Goal: Information Seeking & Learning: Learn about a topic

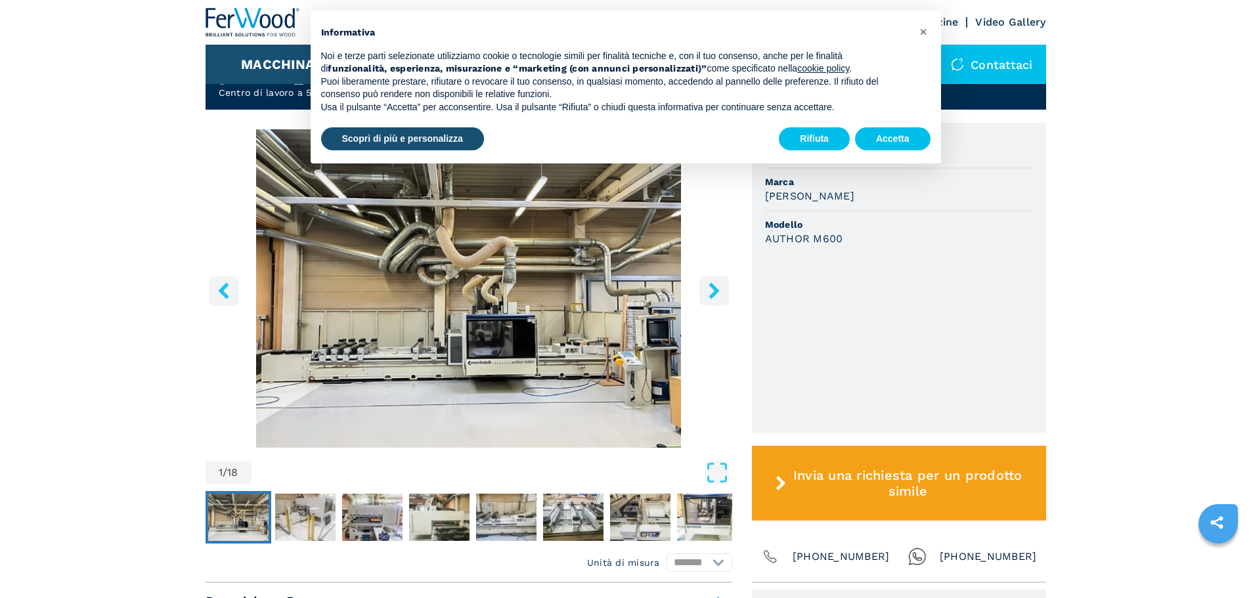
scroll to position [328, 0]
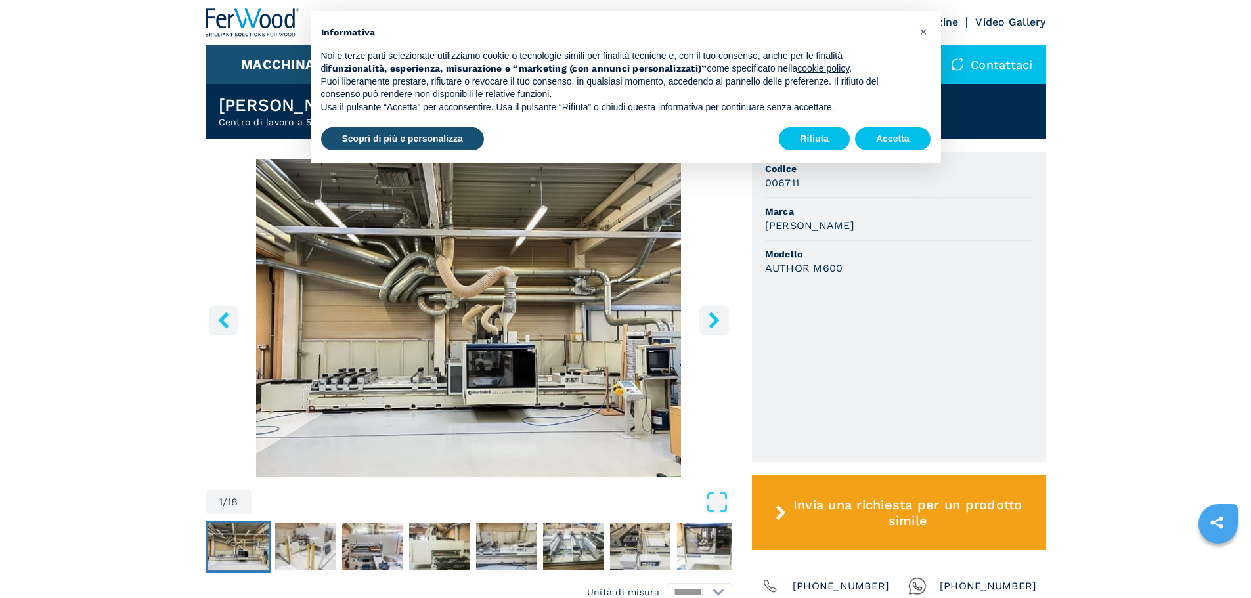
click at [714, 318] on icon "right-button" at bounding box center [713, 320] width 11 height 16
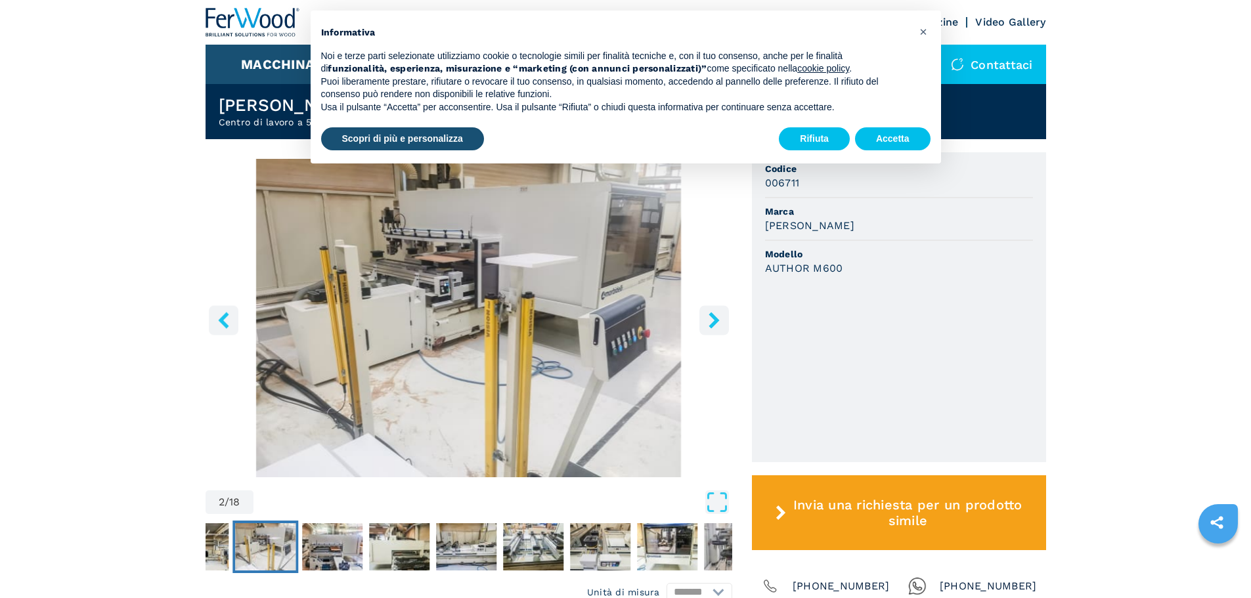
click at [714, 318] on icon "right-button" at bounding box center [713, 320] width 11 height 16
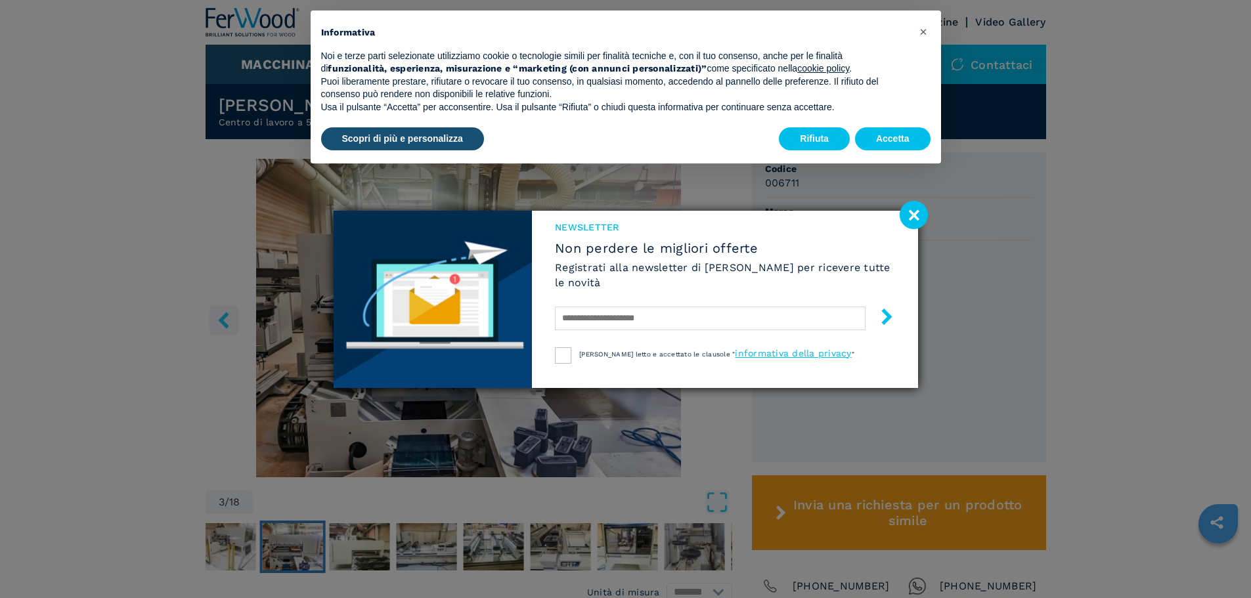
click at [919, 213] on image at bounding box center [913, 215] width 28 height 28
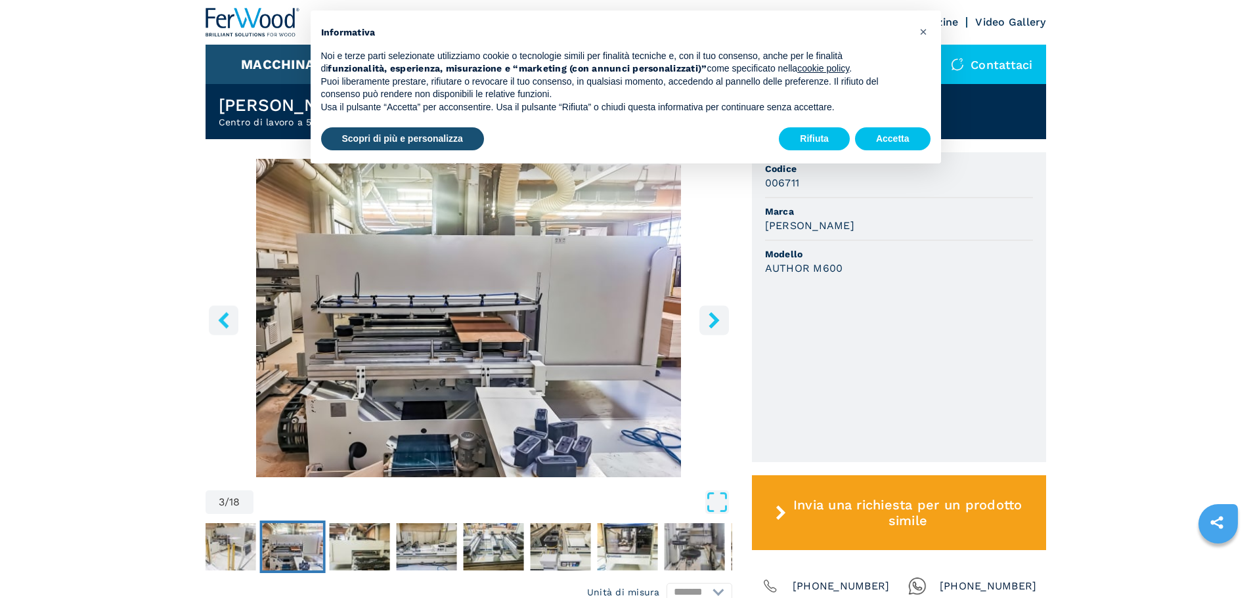
click at [721, 320] on icon "right-button" at bounding box center [714, 320] width 16 height 16
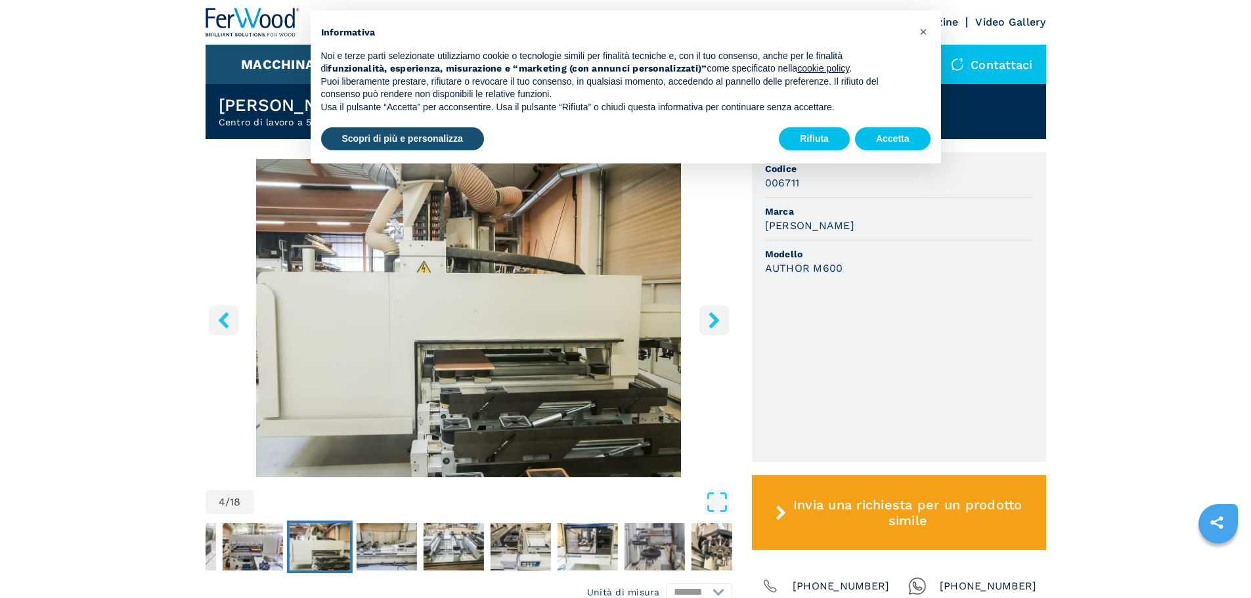
click at [721, 320] on icon "right-button" at bounding box center [714, 320] width 16 height 16
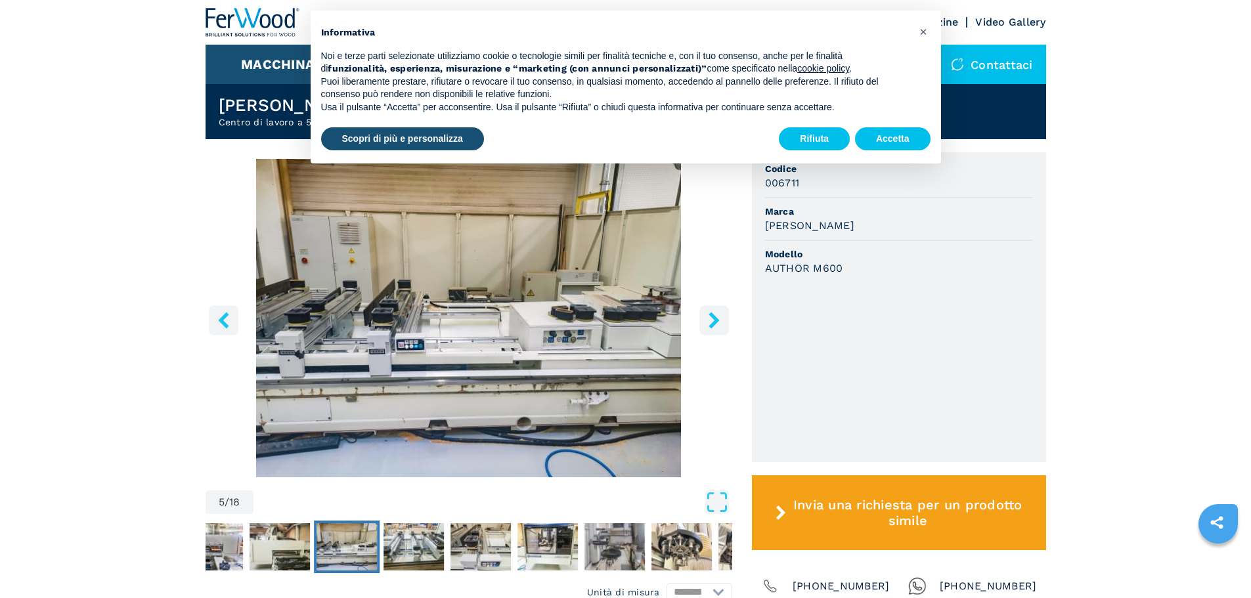
click at [721, 320] on icon "right-button" at bounding box center [714, 320] width 16 height 16
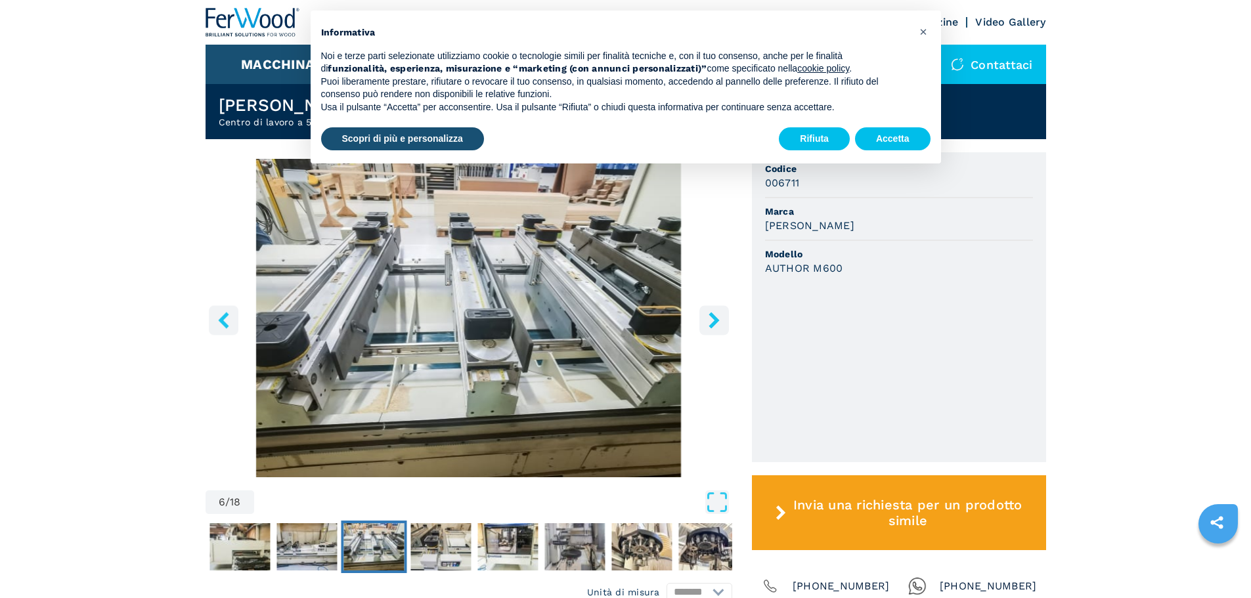
click at [721, 320] on icon "right-button" at bounding box center [714, 320] width 16 height 16
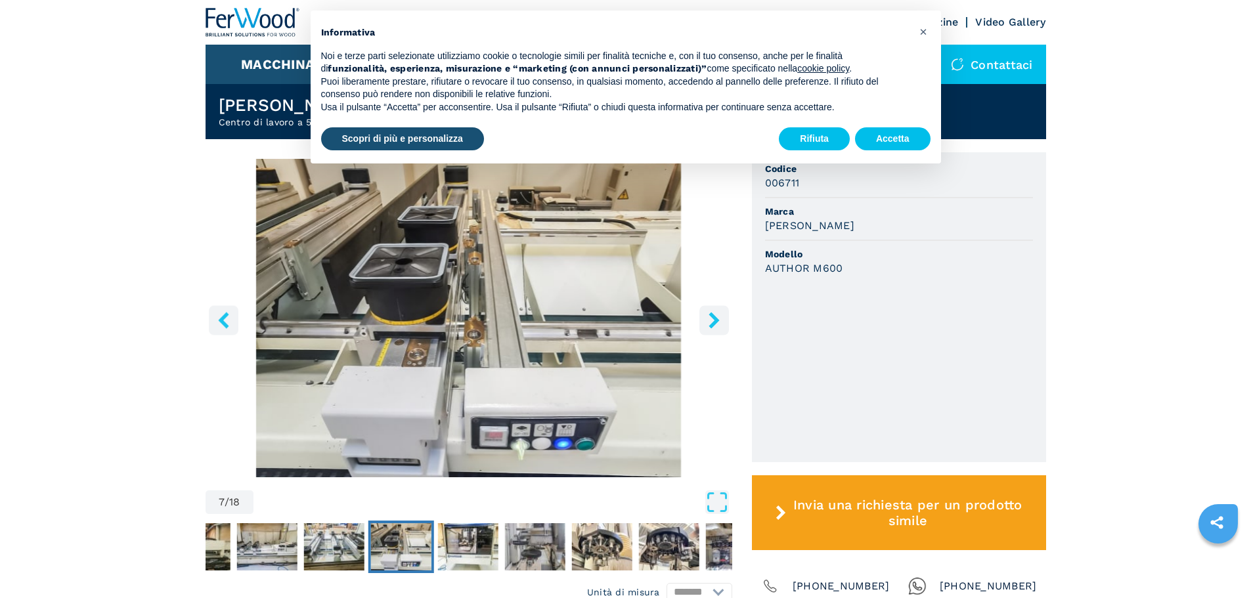
click at [721, 320] on icon "right-button" at bounding box center [714, 320] width 16 height 16
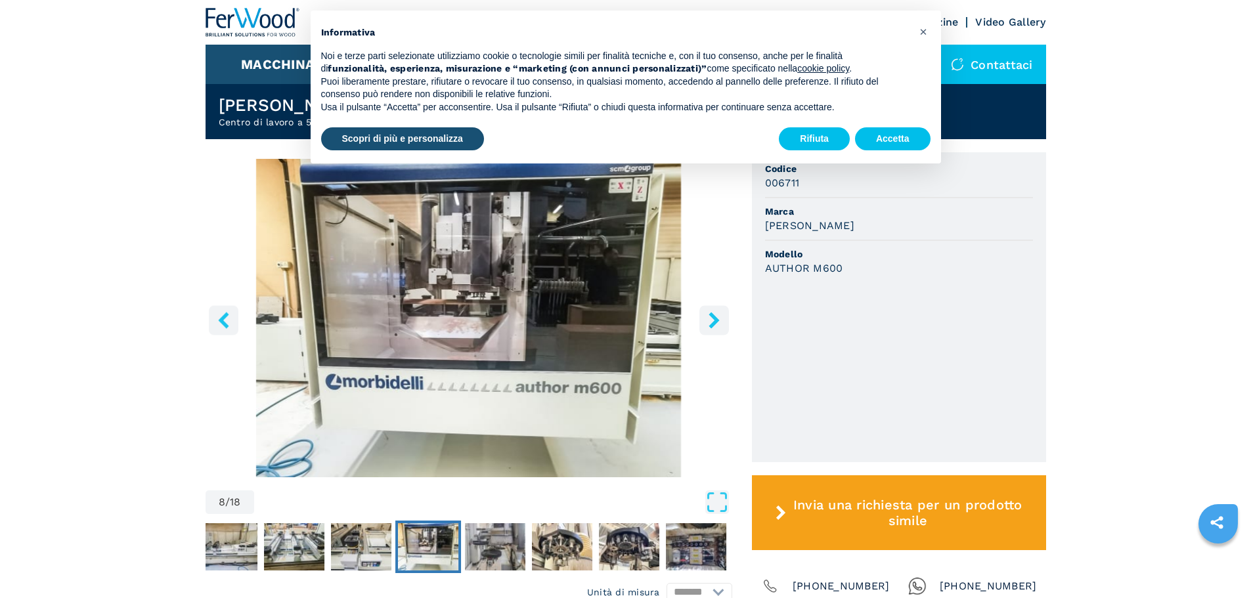
click at [721, 320] on icon "right-button" at bounding box center [714, 320] width 16 height 16
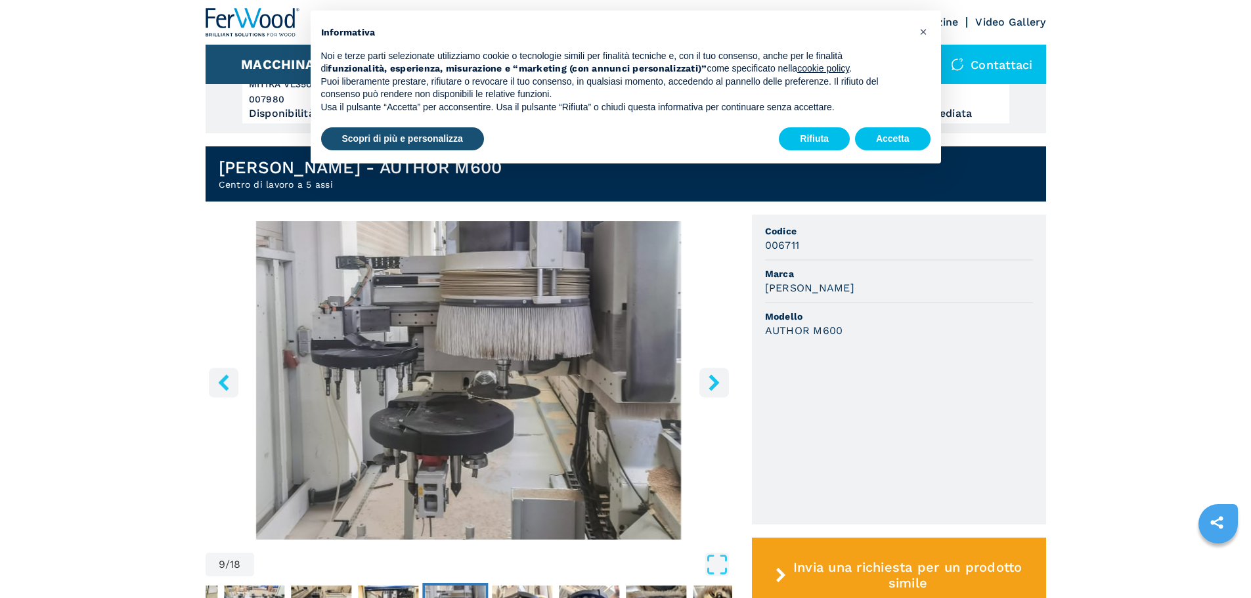
scroll to position [263, 0]
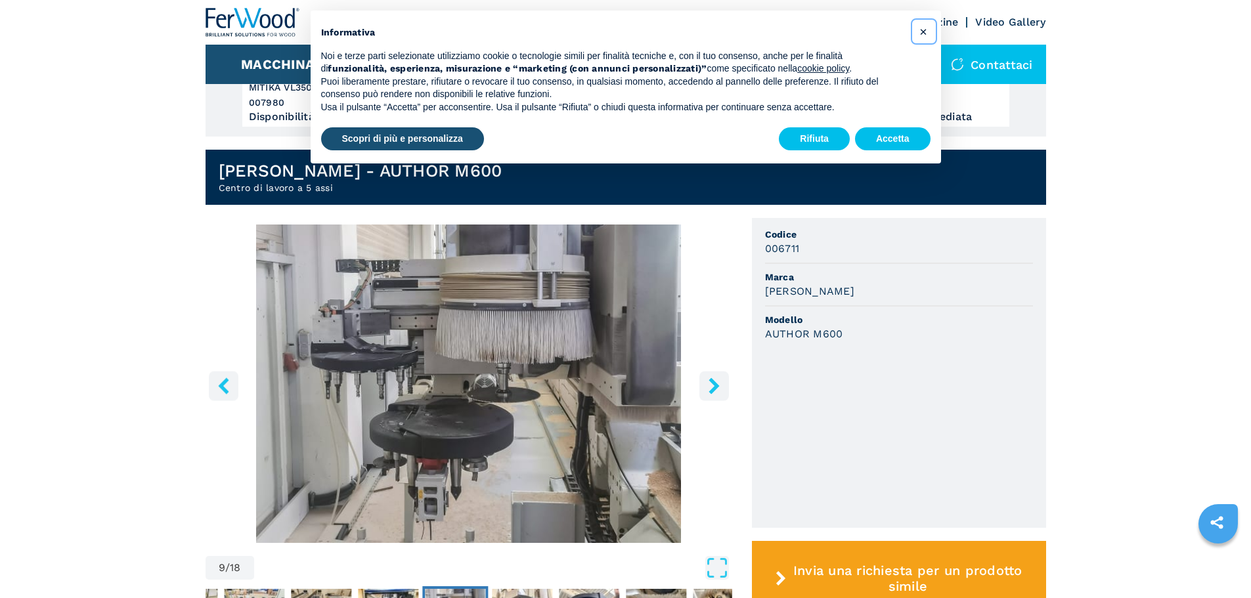
click at [920, 28] on span "×" at bounding box center [923, 32] width 8 height 16
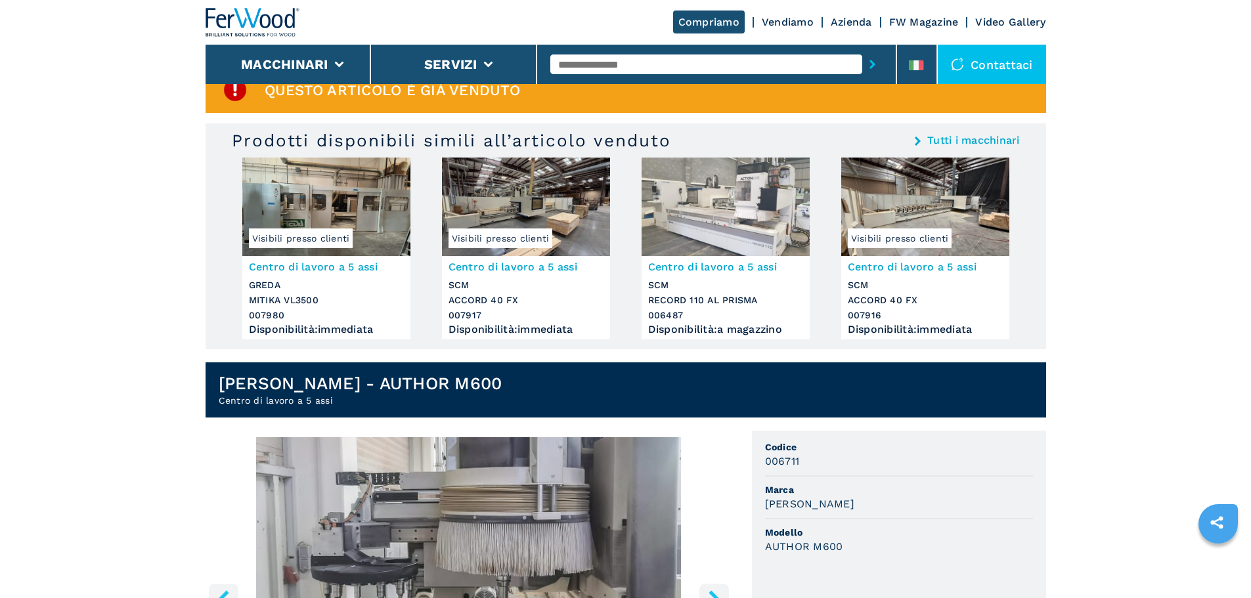
scroll to position [0, 0]
